Goal: Use online tool/utility

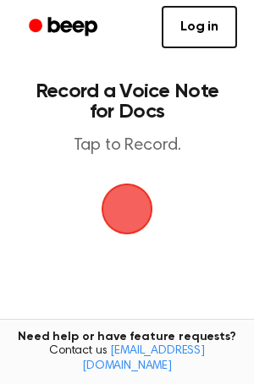
click at [150, 216] on span "button" at bounding box center [126, 208] width 47 height 47
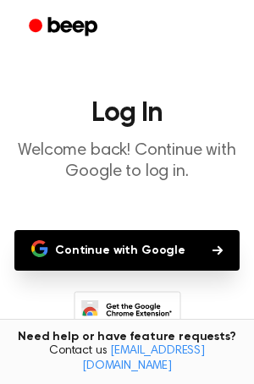
scroll to position [10, 0]
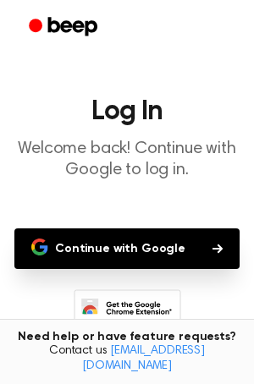
click at [166, 236] on button "Continue with Google" at bounding box center [126, 248] width 225 height 41
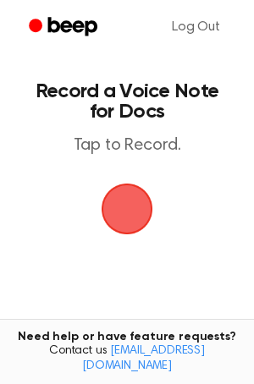
click at [134, 202] on span "button" at bounding box center [126, 208] width 47 height 47
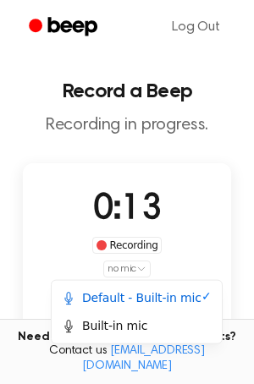
click at [122, 273] on html "Log Out Record a Beep Recording in progress. 0:13 Recording no mic Delete Save …" at bounding box center [127, 330] width 254 height 660
click at [137, 319] on div "Built-in mic" at bounding box center [104, 326] width 85 height 18
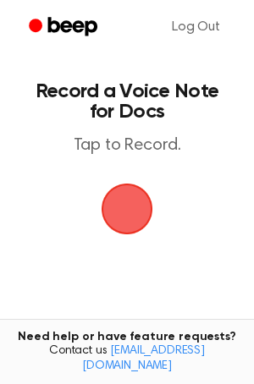
click at [123, 227] on span "button" at bounding box center [126, 208] width 47 height 47
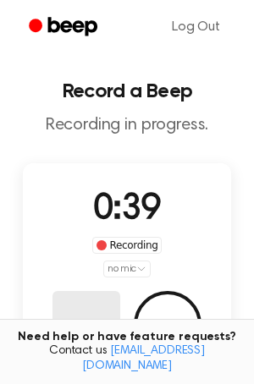
click at [95, 303] on button "Delete" at bounding box center [86, 325] width 68 height 68
